Goal: Information Seeking & Learning: Learn about a topic

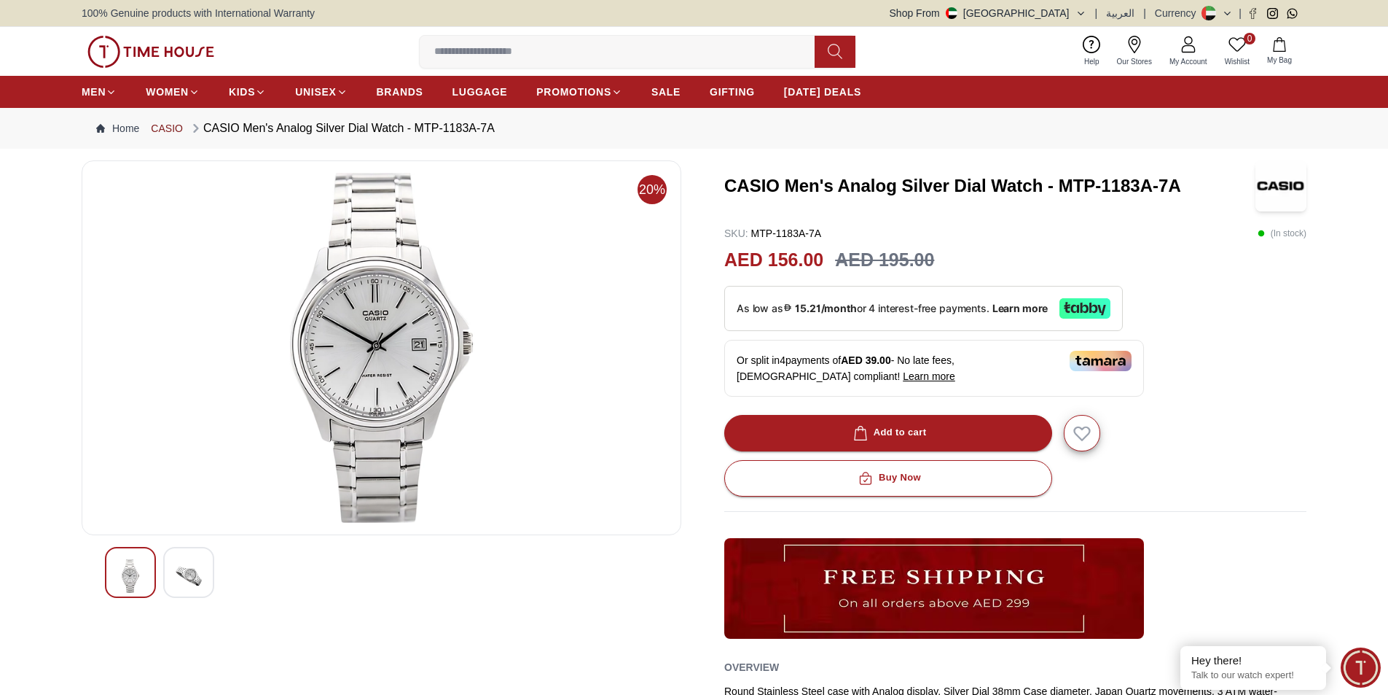
click at [163, 129] on link "CASIO" at bounding box center [167, 128] width 32 height 15
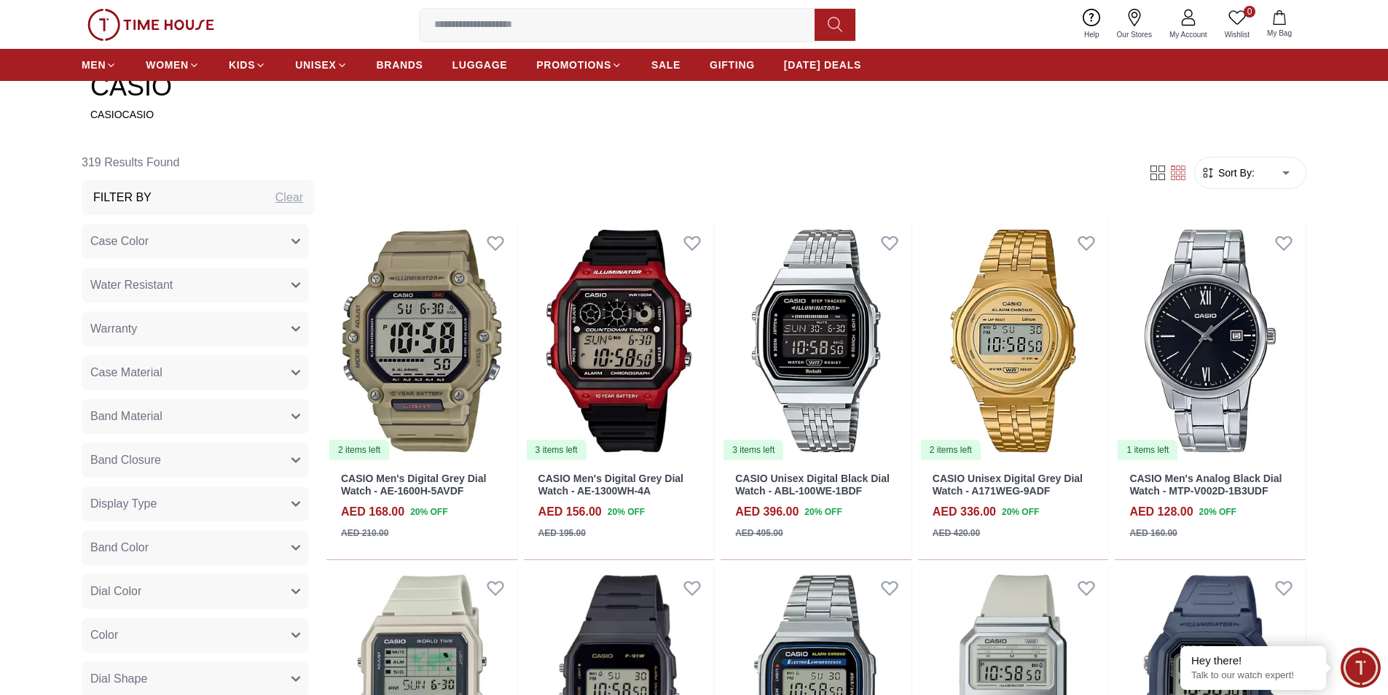
scroll to position [656, 0]
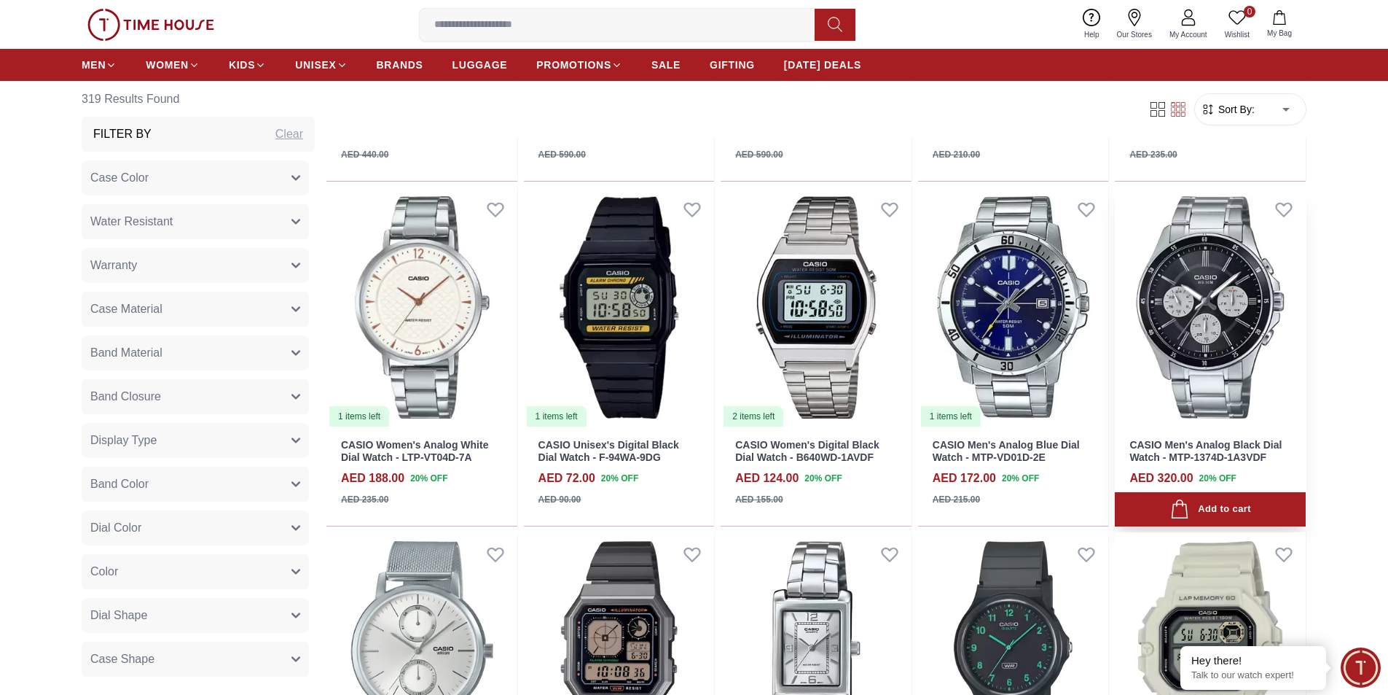
scroll to position [1312, 0]
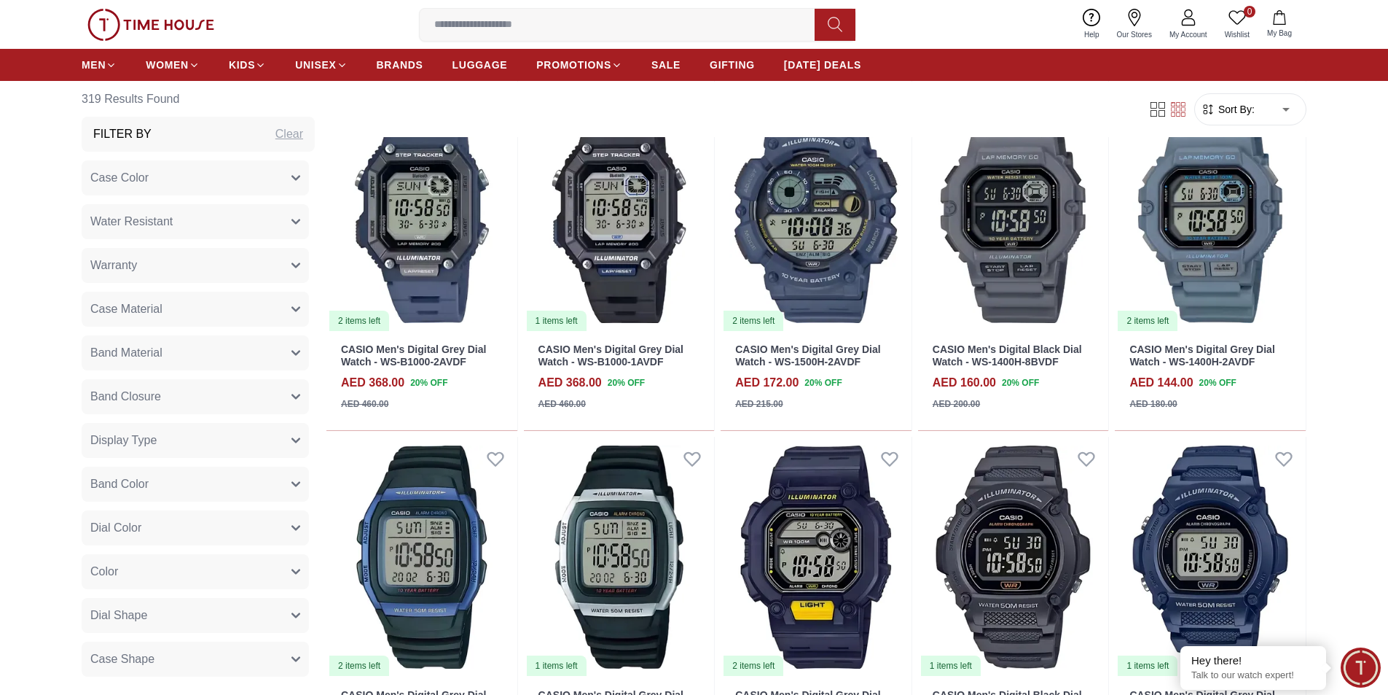
scroll to position [4009, 0]
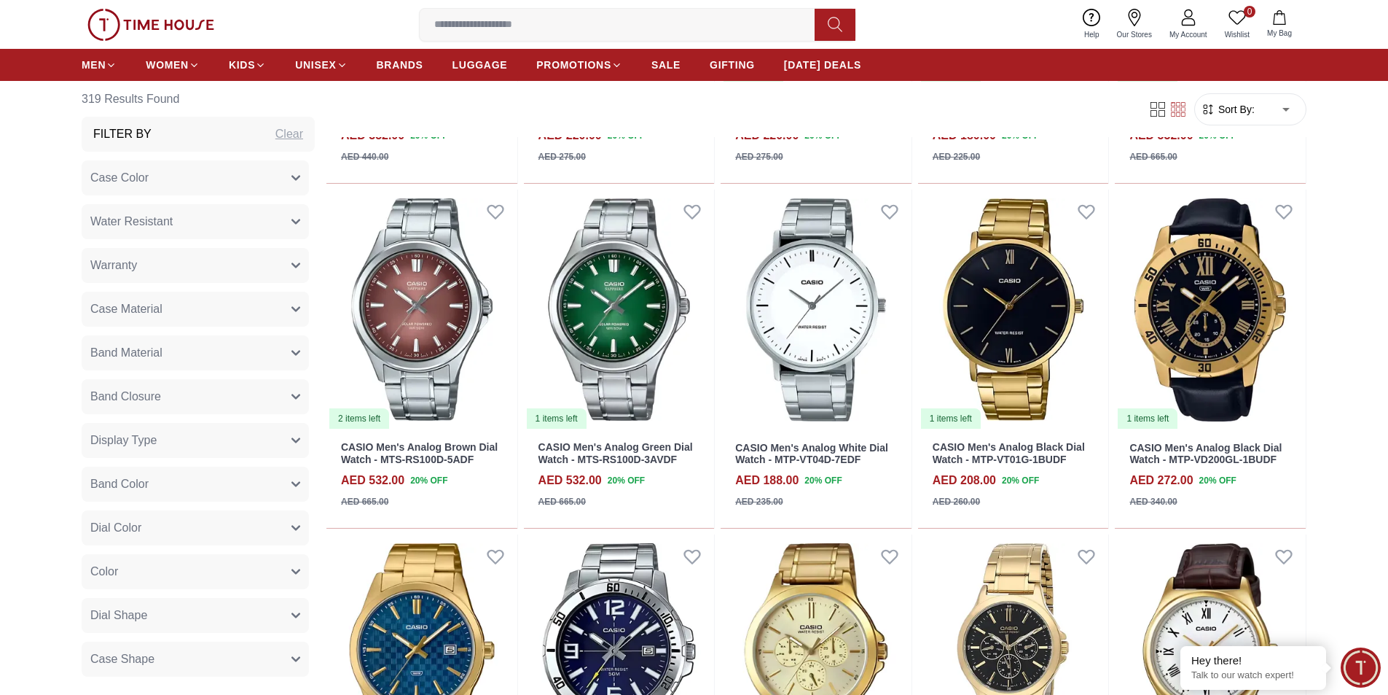
scroll to position [5321, 0]
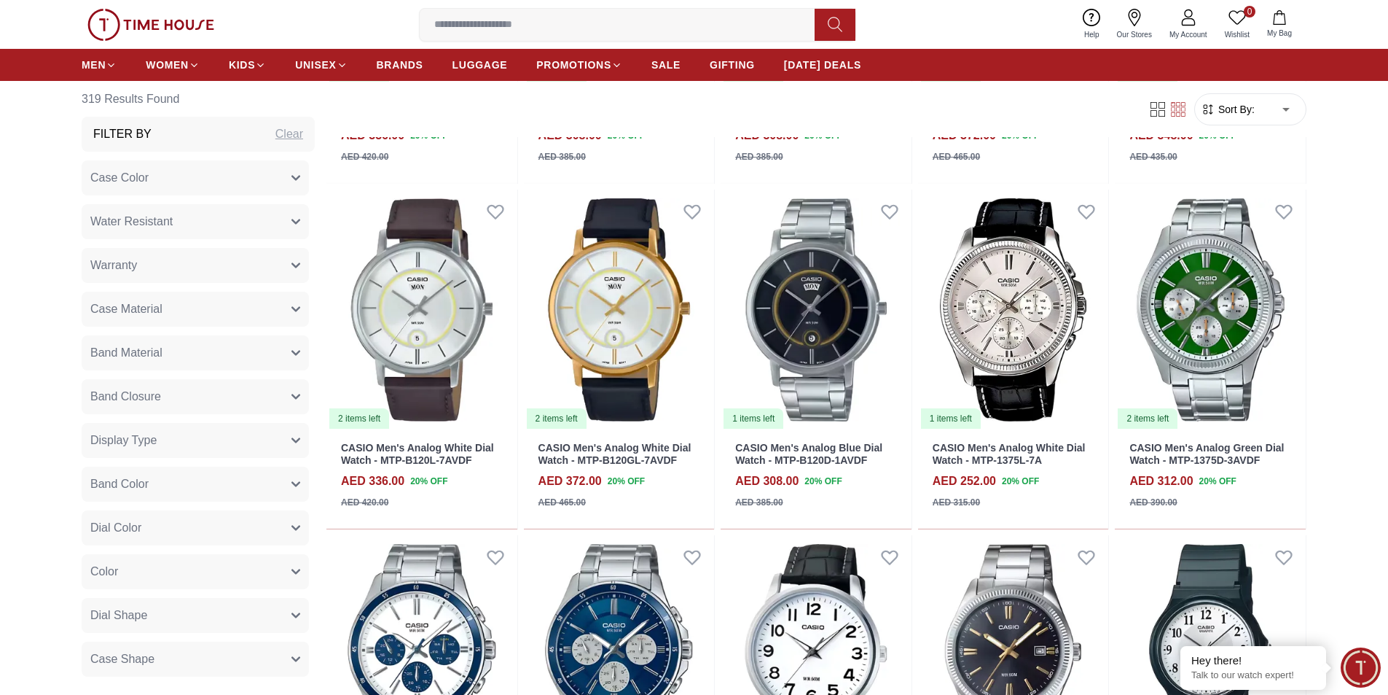
scroll to position [6924, 0]
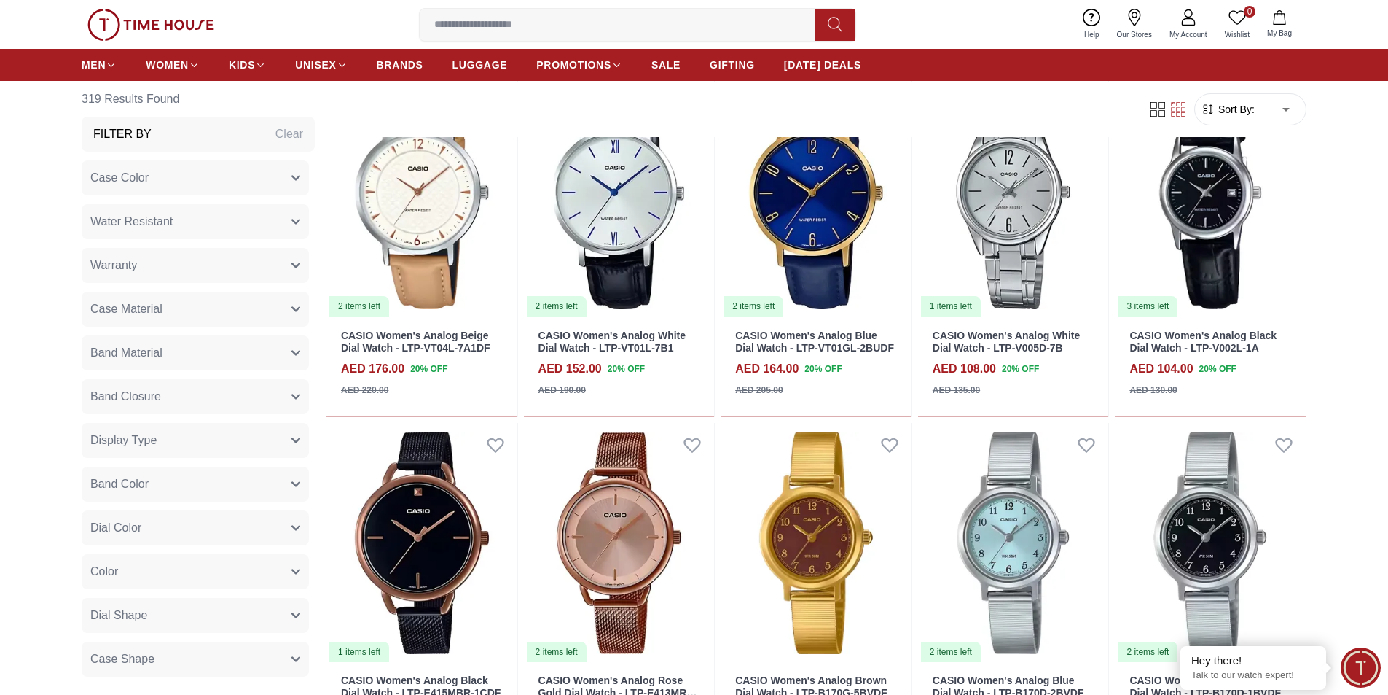
scroll to position [8163, 0]
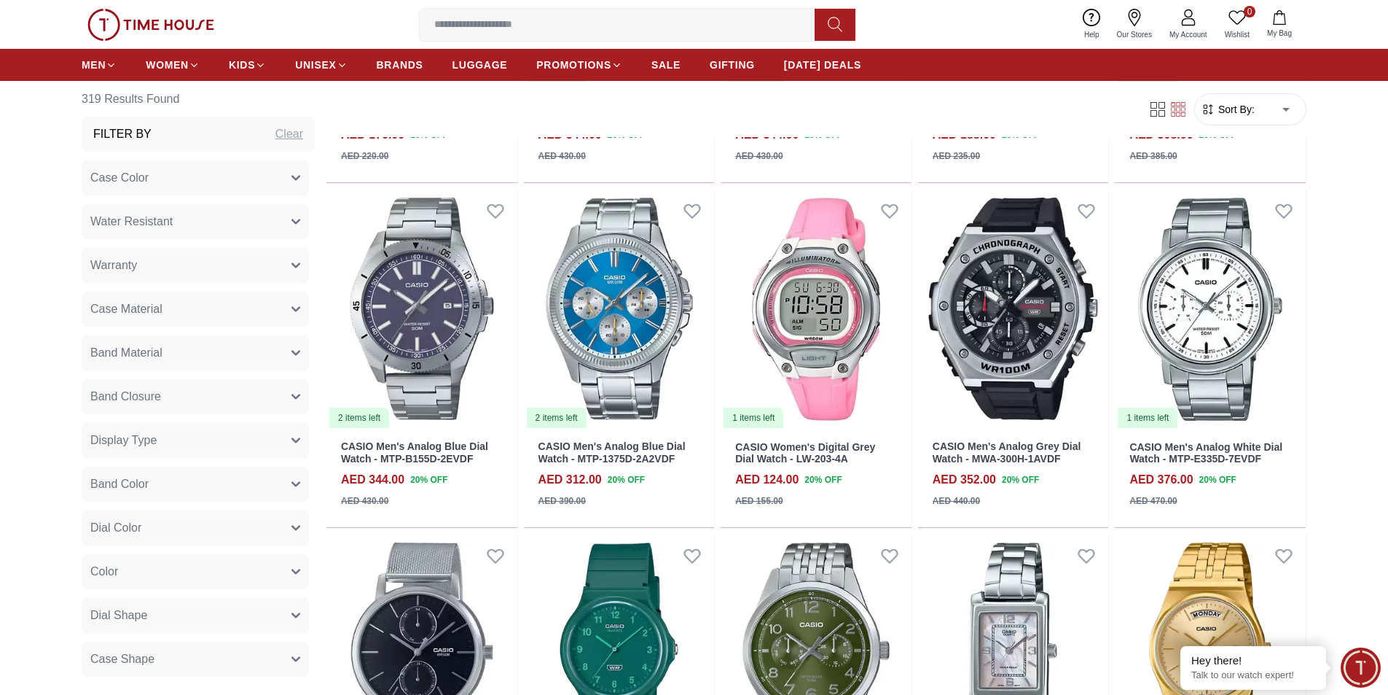
scroll to position [10860, 0]
